Goal: Task Accomplishment & Management: Use online tool/utility

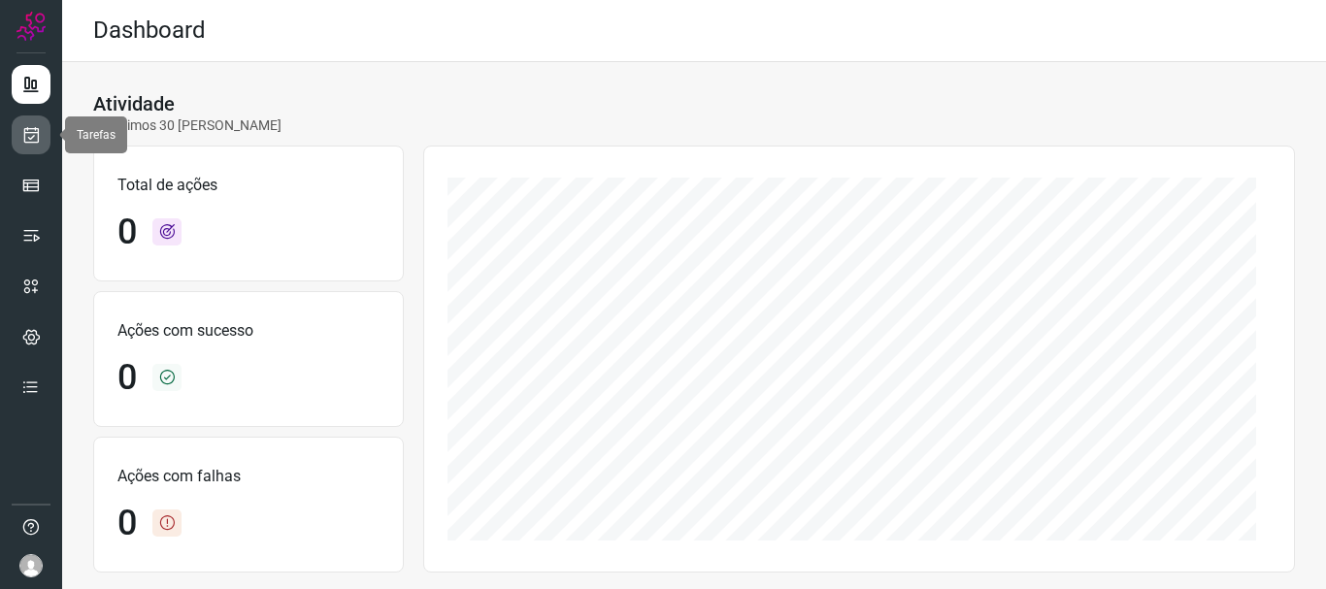
click at [26, 138] on icon at bounding box center [31, 134] width 20 height 19
click at [26, 140] on icon at bounding box center [31, 134] width 20 height 19
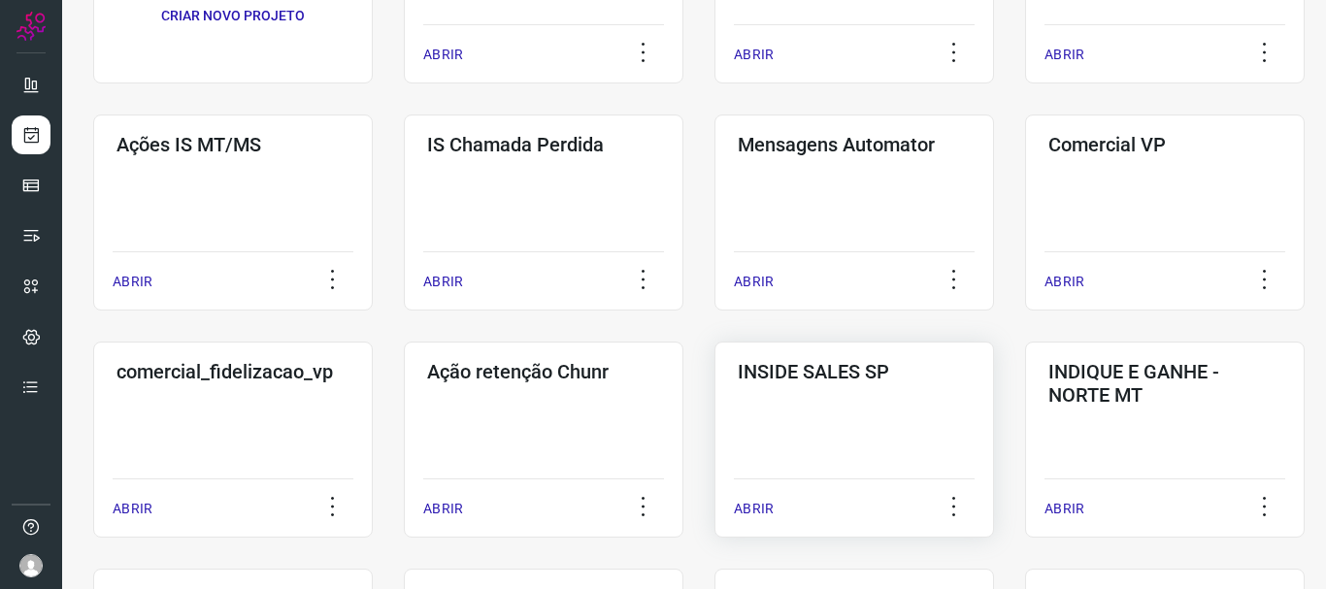
scroll to position [291, 0]
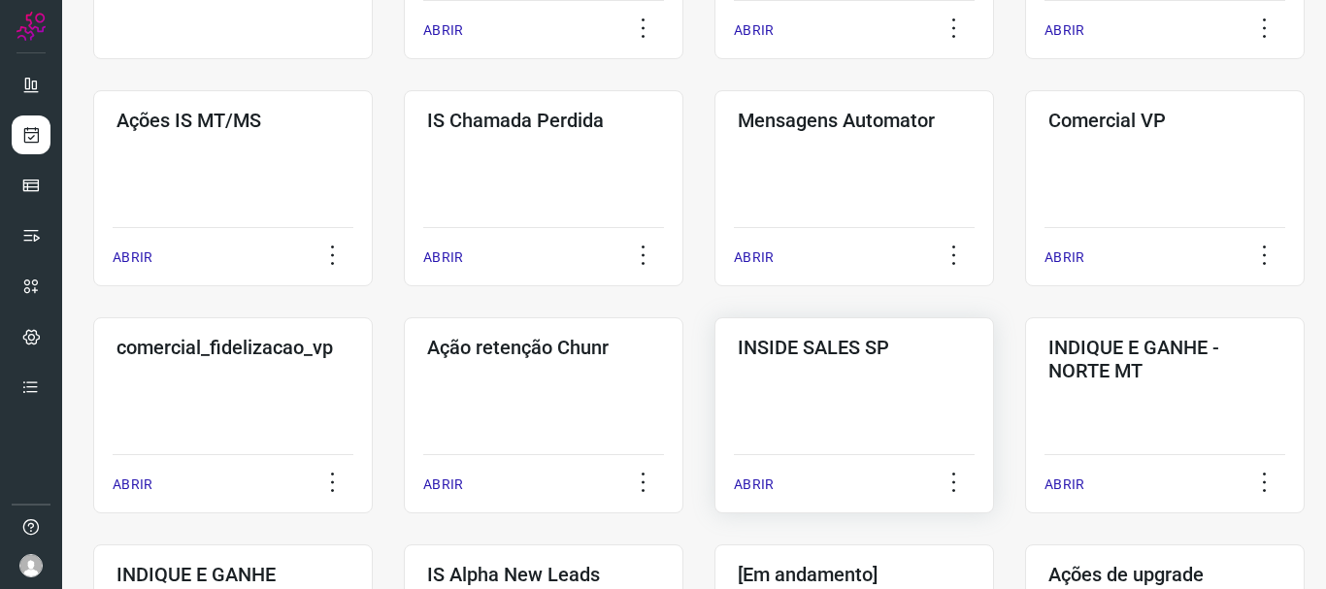
click at [766, 481] on p "ABRIR" at bounding box center [754, 485] width 40 height 20
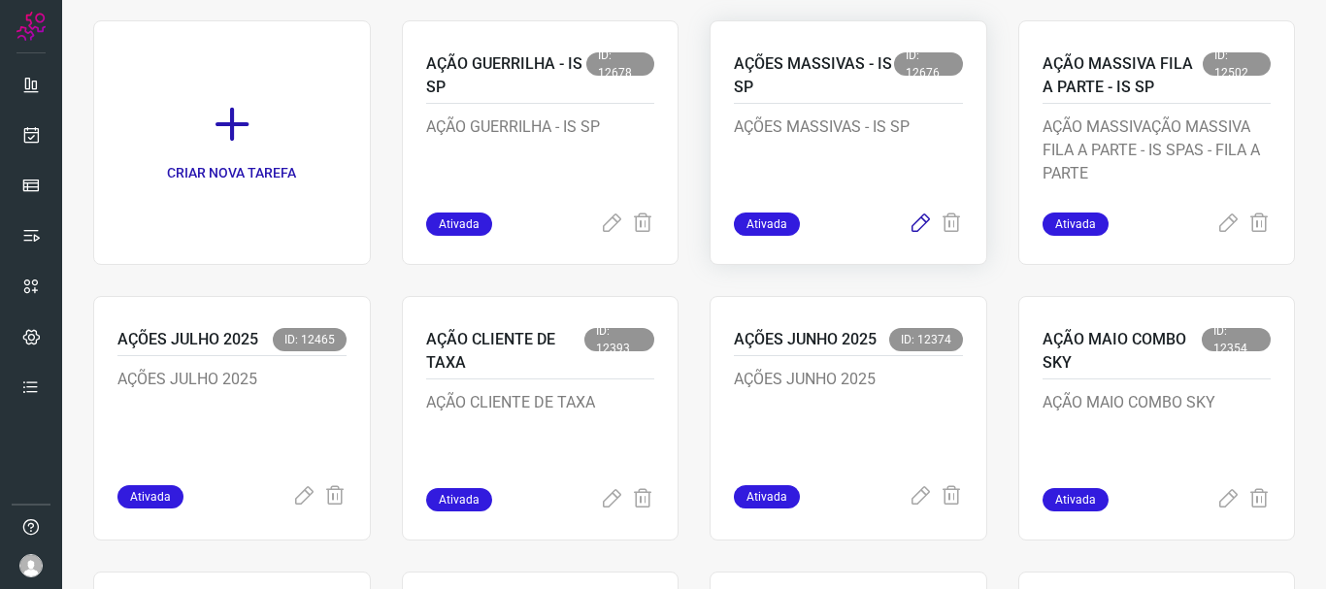
click at [908, 221] on icon at bounding box center [919, 224] width 23 height 23
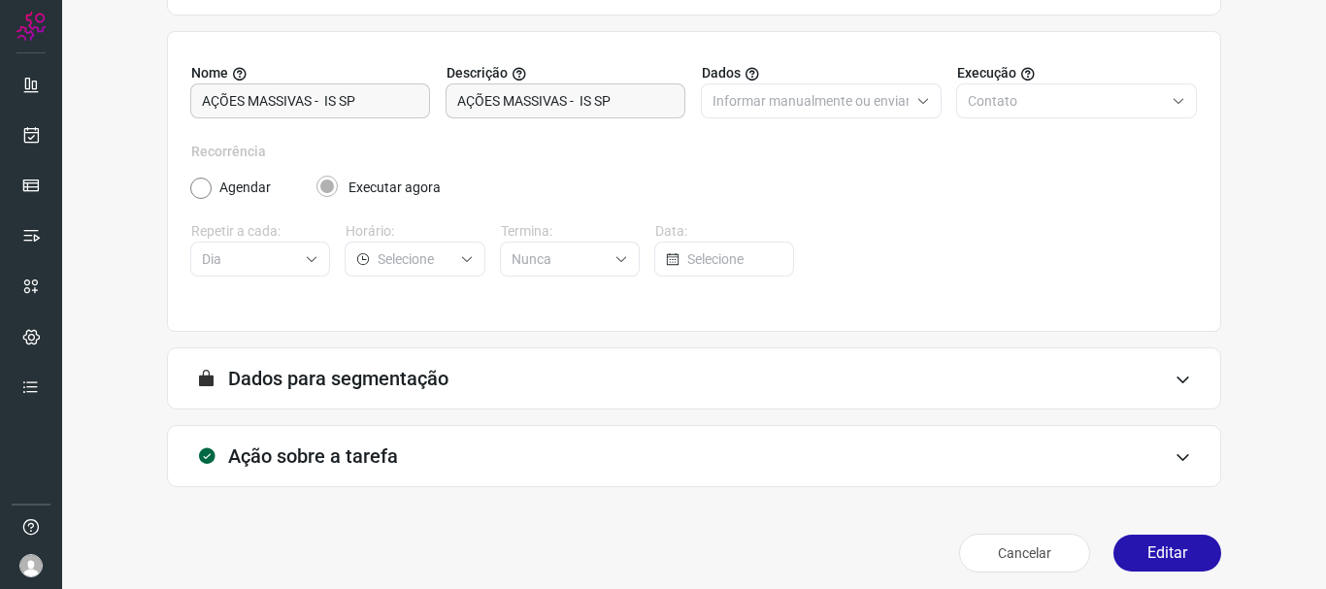
scroll to position [169, 0]
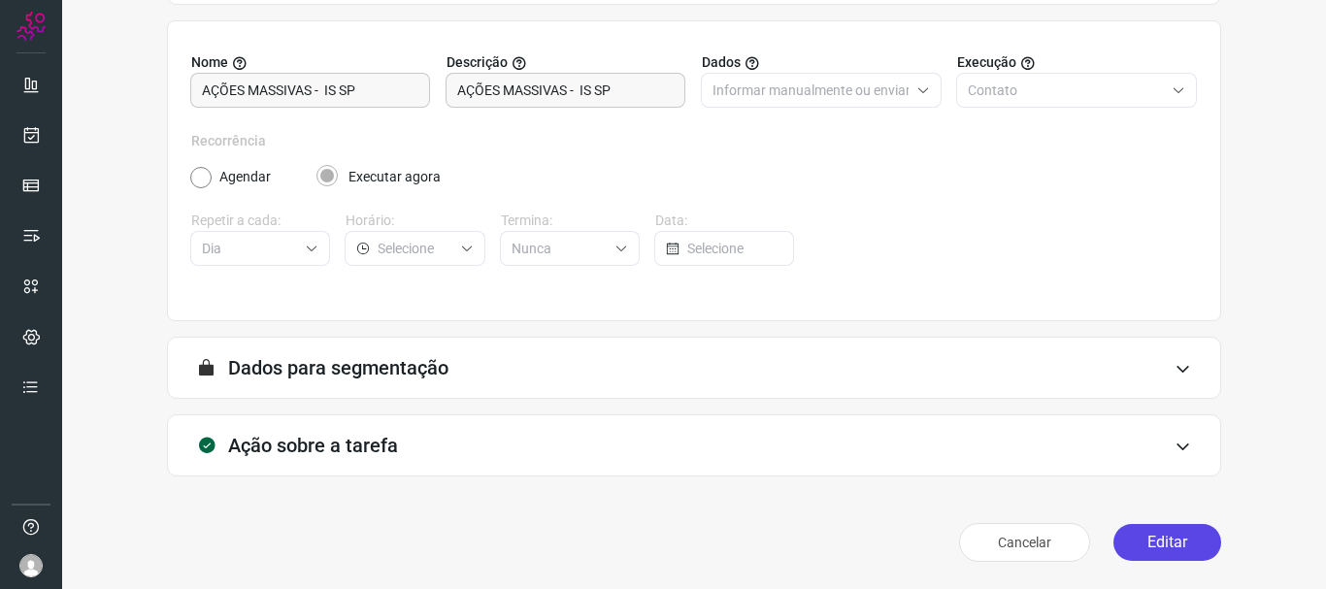
click at [1171, 540] on button "Editar" at bounding box center [1167, 542] width 108 height 37
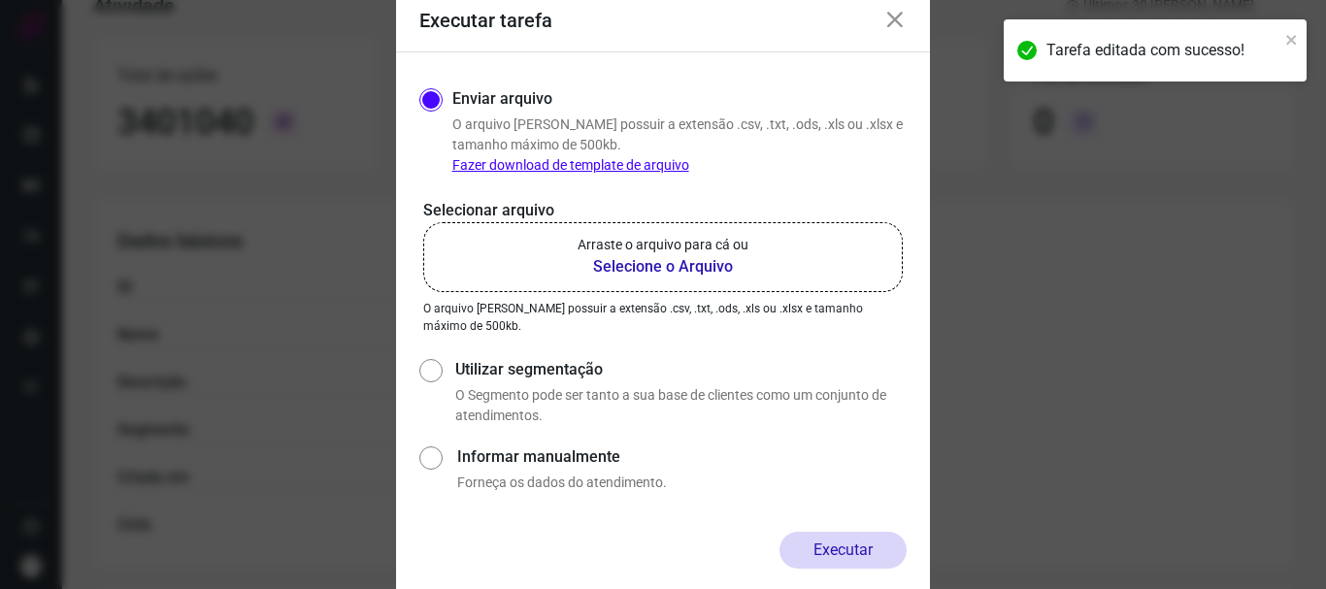
click at [895, 20] on icon at bounding box center [894, 20] width 23 height 23
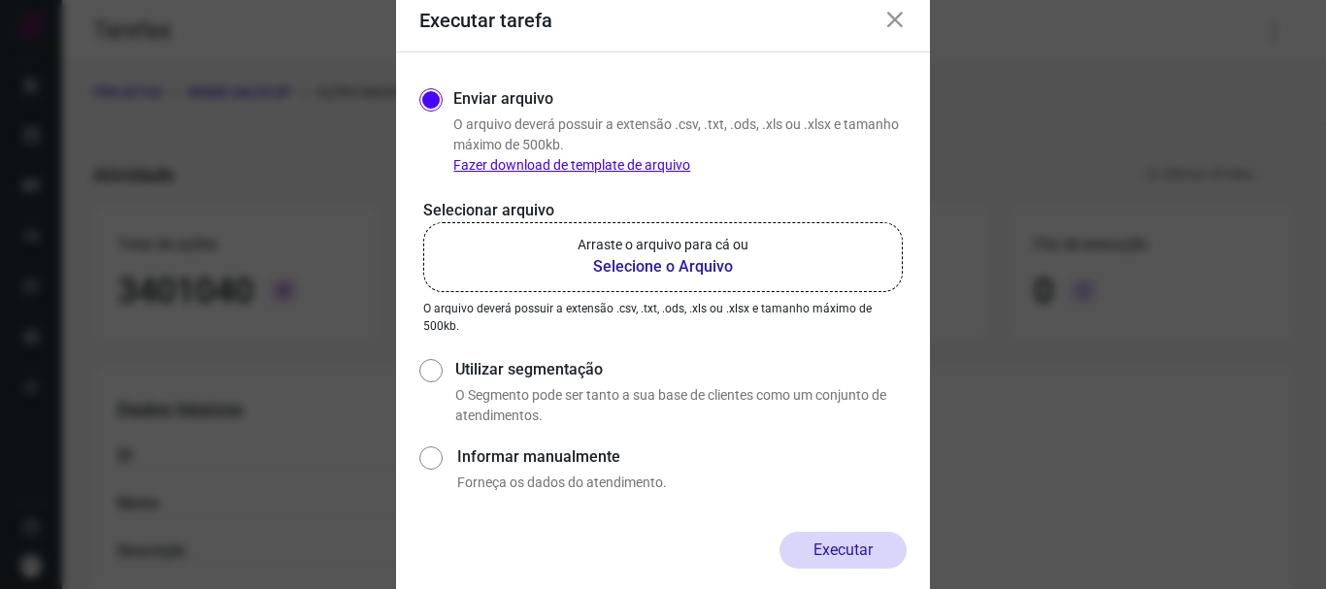
click at [669, 266] on b "Selecione o Arquivo" at bounding box center [662, 266] width 171 height 23
click at [0, 0] on input "Arraste o arquivo para cá ou Selecione o Arquivo" at bounding box center [0, 0] width 0 height 0
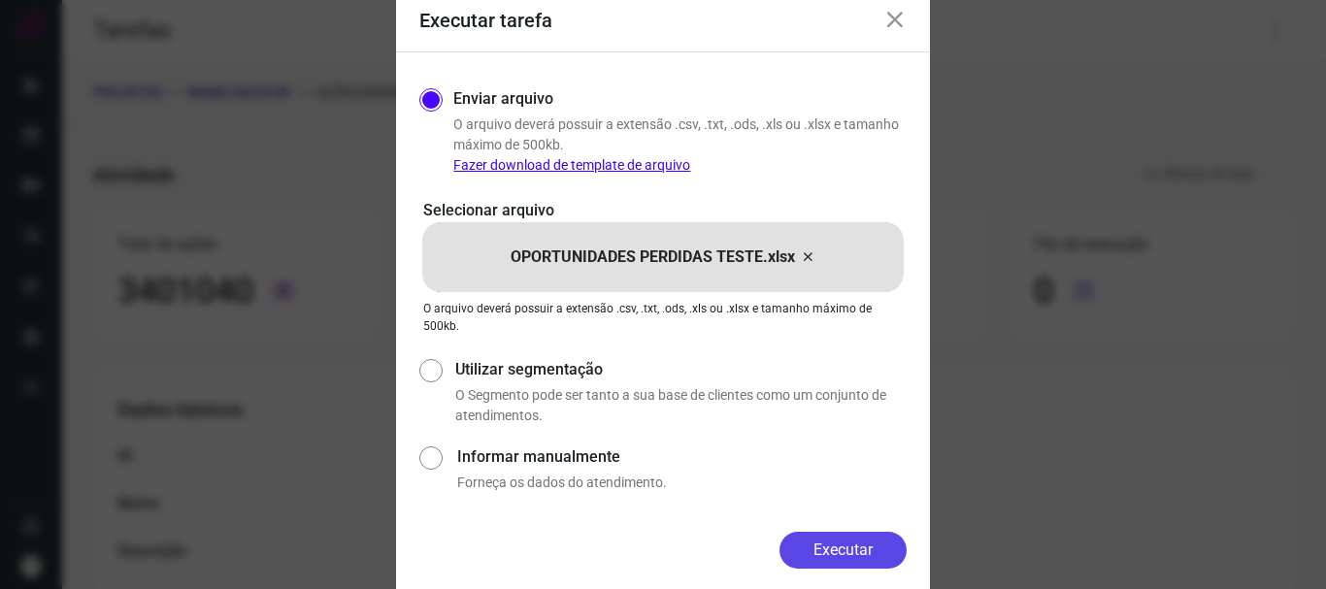
click at [851, 542] on button "Executar" at bounding box center [842, 550] width 127 height 37
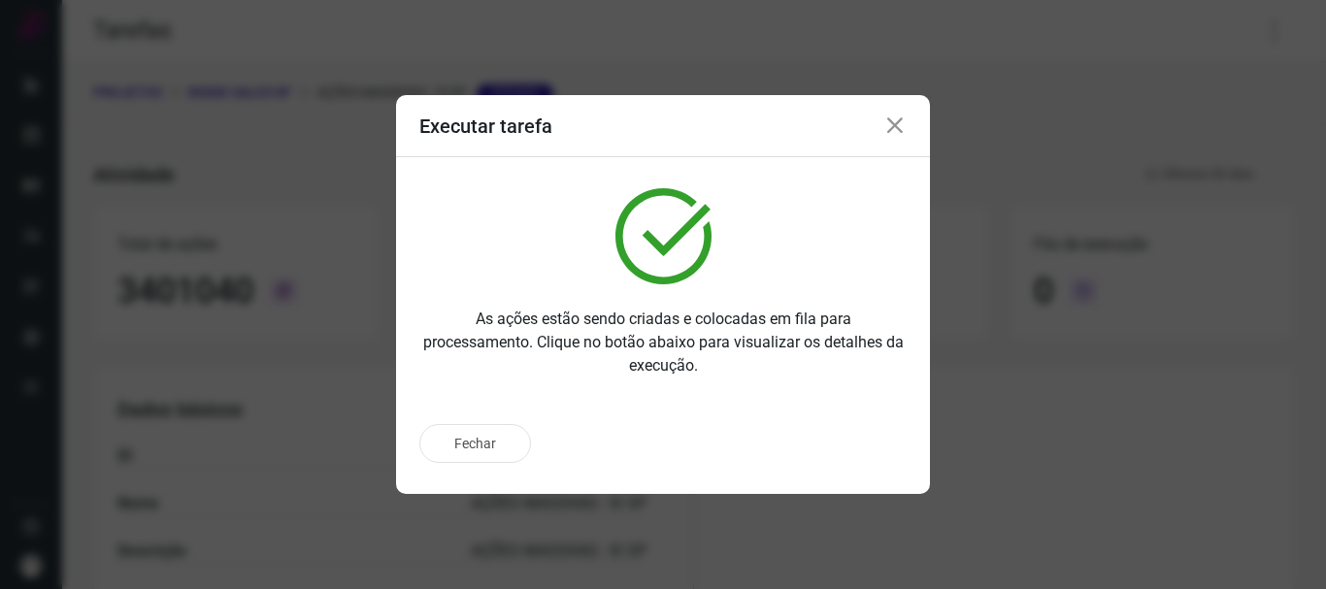
click at [891, 129] on icon at bounding box center [894, 126] width 23 height 23
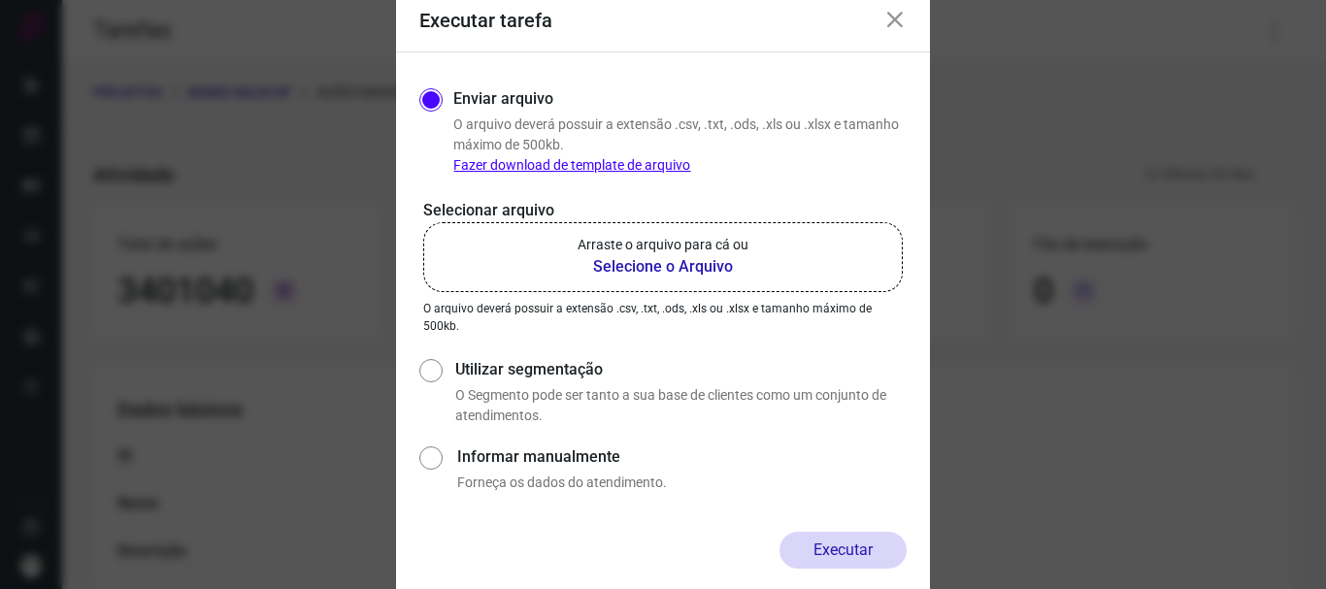
click at [893, 22] on icon at bounding box center [894, 20] width 23 height 23
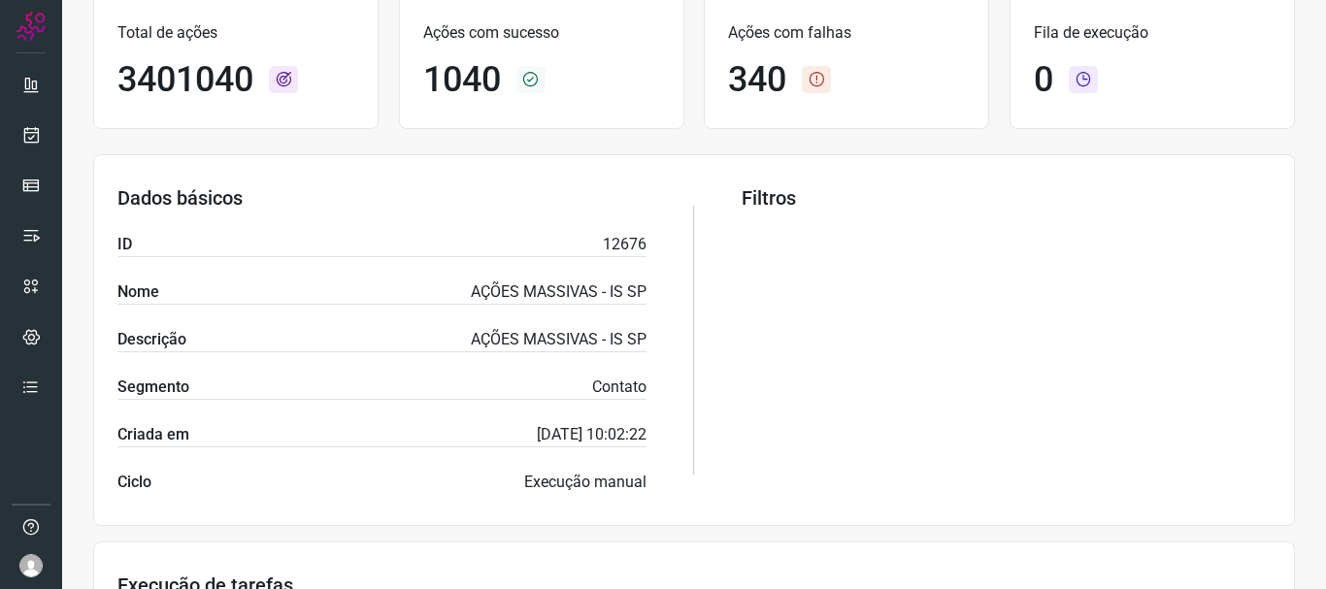
scroll to position [17, 0]
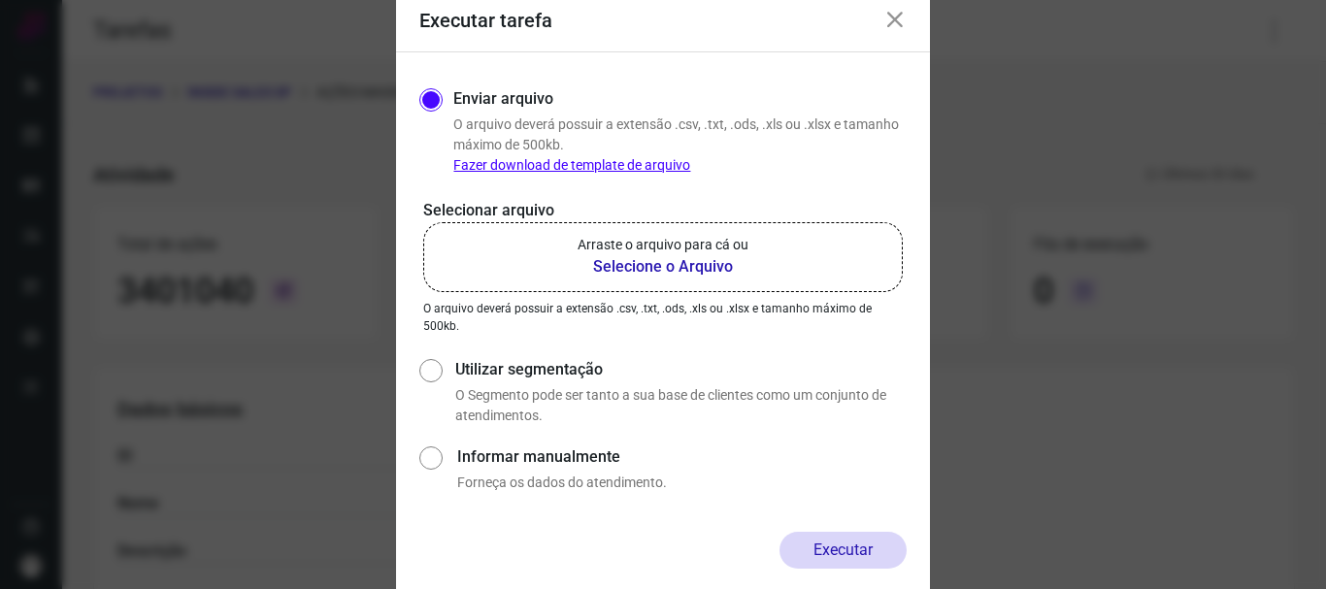
click at [904, 16] on icon at bounding box center [894, 20] width 23 height 23
click at [644, 263] on b "Selecione o Arquivo" at bounding box center [662, 266] width 171 height 23
click at [0, 0] on input "Arraste o arquivo para cá ou Selecione o Arquivo" at bounding box center [0, 0] width 0 height 0
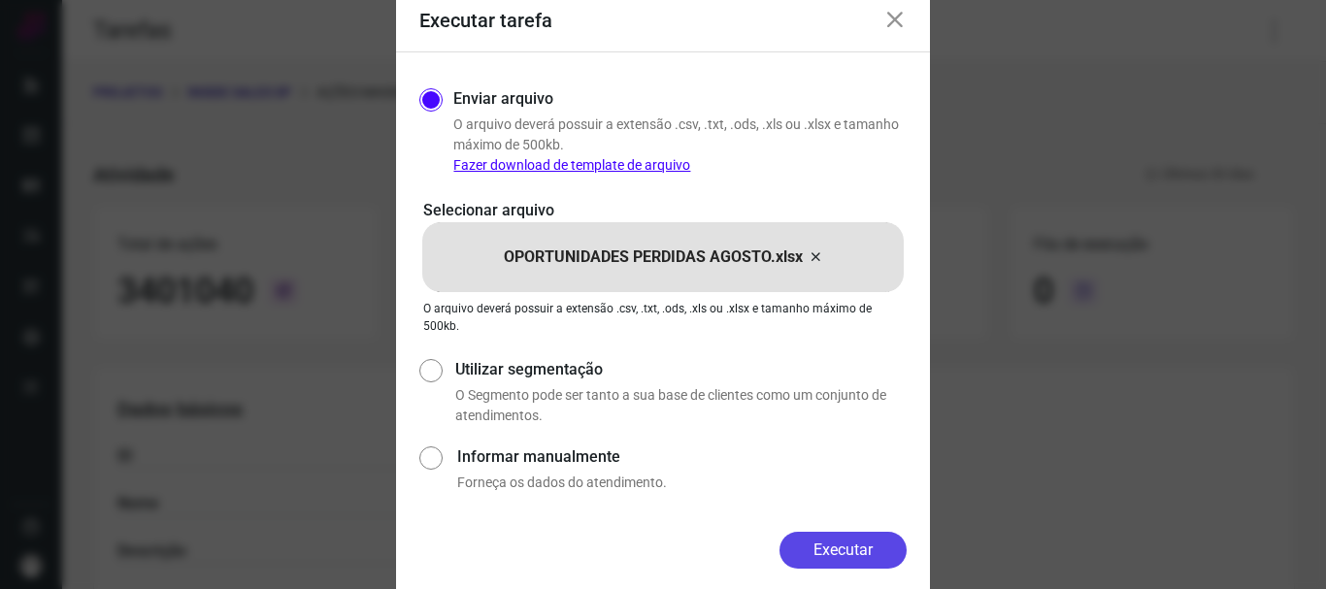
click at [843, 553] on button "Executar" at bounding box center [842, 550] width 127 height 37
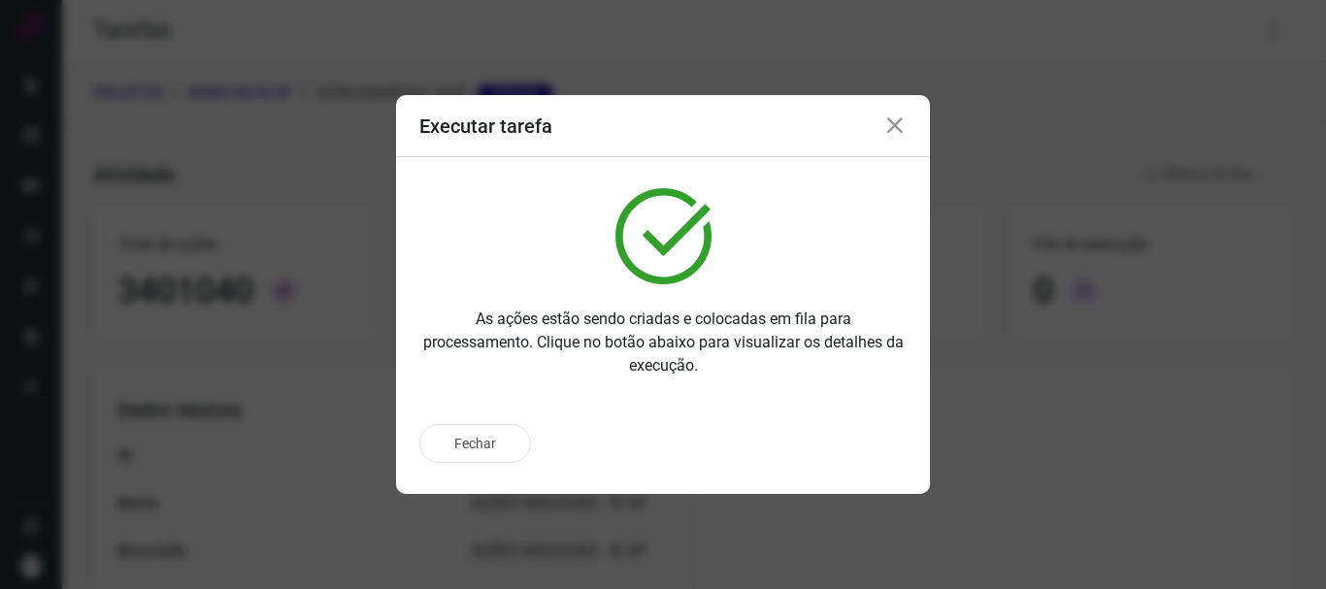
click at [895, 123] on icon at bounding box center [894, 126] width 23 height 23
